Goal: Information Seeking & Learning: Learn about a topic

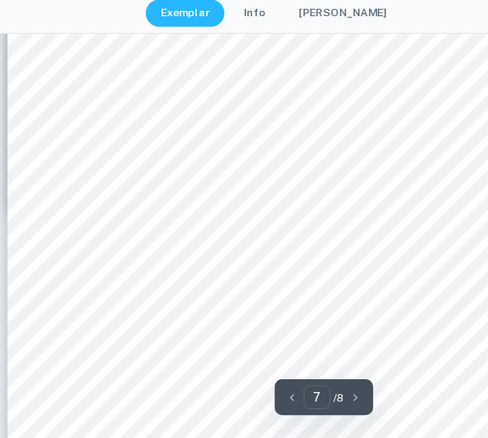
scroll to position [4234, 0]
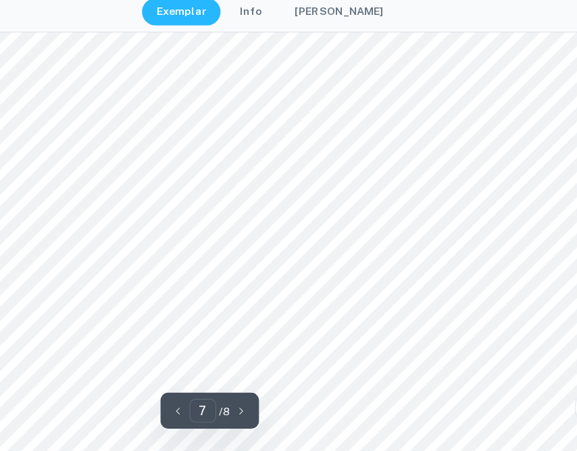
scroll to position [5231, 26]
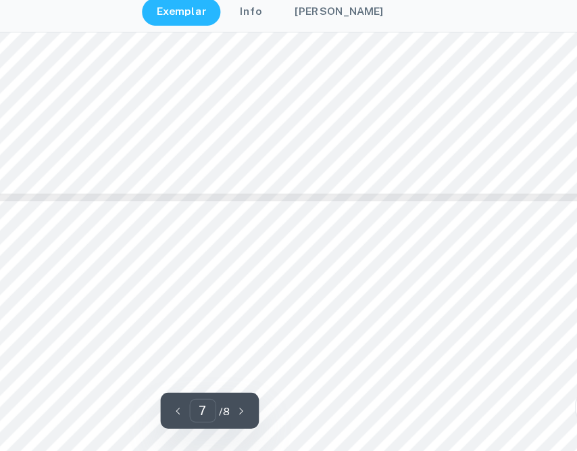
type input "8"
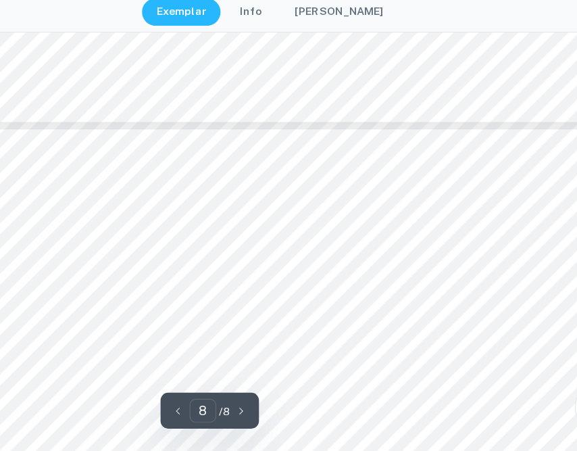
scroll to position [5738, 26]
